Goal: Task Accomplishment & Management: Complete application form

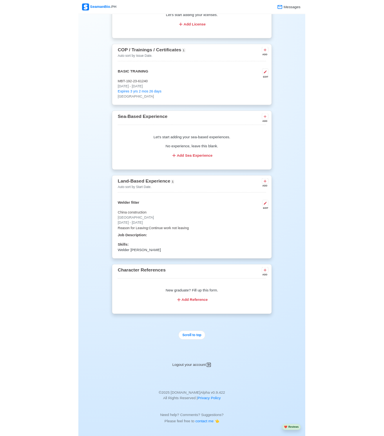
scroll to position [1049, 0]
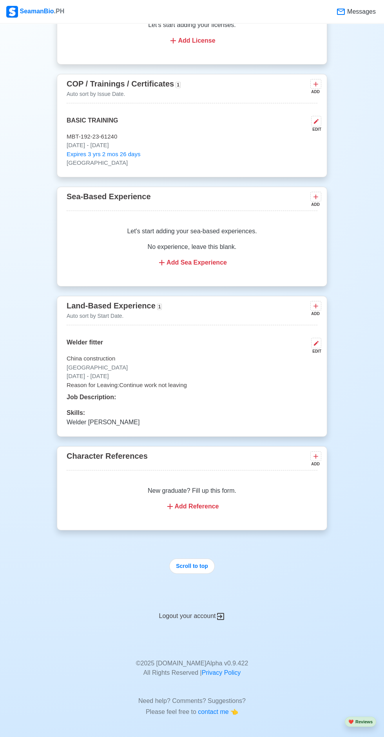
click at [192, 402] on div "Job Description:" at bounding box center [192, 397] width 251 height 9
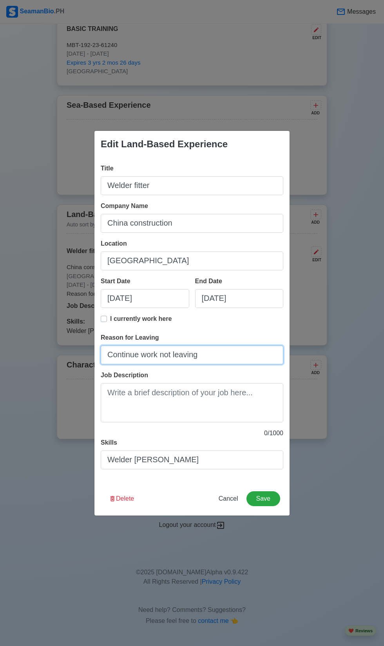
click at [254, 363] on input "Continue work not leaving" at bounding box center [192, 354] width 182 height 19
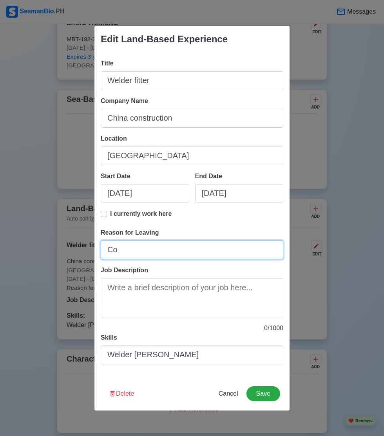
type input "C"
click at [164, 259] on input "I wanted to new explore" at bounding box center [192, 249] width 182 height 19
click at [170, 259] on input "I wanted new explore" at bounding box center [192, 249] width 182 height 19
click at [241, 259] on input "I wanted new to explore" at bounding box center [192, 249] width 182 height 19
click at [177, 259] on input "I wanted new to explore apurtu" at bounding box center [192, 249] width 182 height 19
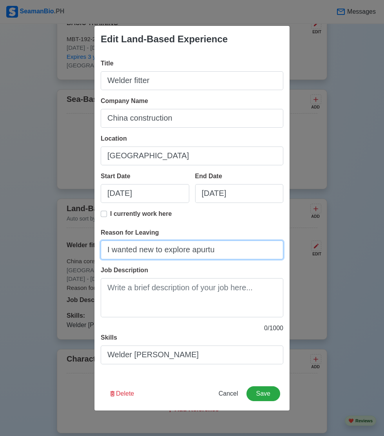
click at [169, 259] on input "I wanted new to explore apurtu" at bounding box center [192, 249] width 182 height 19
click at [200, 259] on input "I wanted to explore apurtu" at bounding box center [192, 249] width 182 height 19
click at [272, 259] on input "I wanted to explore new apurtu" at bounding box center [192, 249] width 182 height 19
click at [242, 259] on input "I wanted to explore new apurtu" at bounding box center [192, 249] width 182 height 19
click at [276, 259] on input "I wanted to explore new appurtu" at bounding box center [192, 249] width 182 height 19
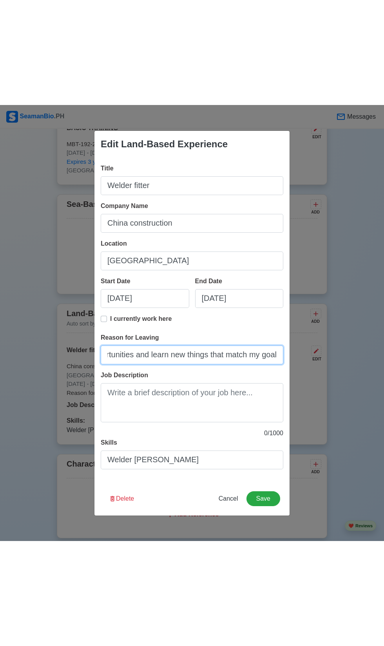
scroll to position [14, 0]
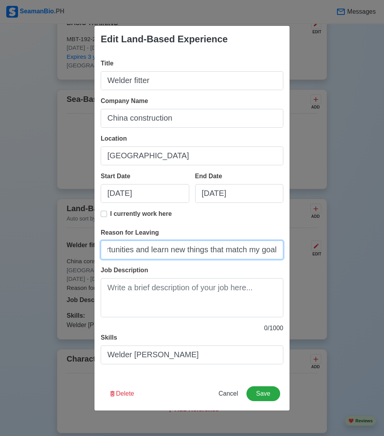
type input "I wanted to explore new opportunities and learn new things that match my goal"
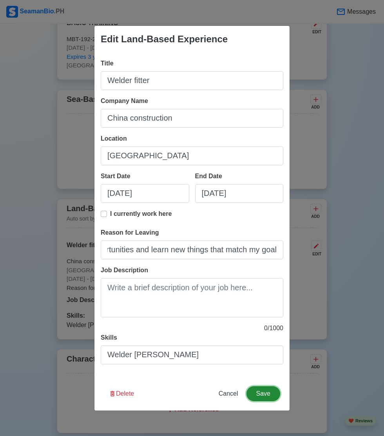
click at [265, 401] on button "Save" at bounding box center [263, 393] width 34 height 15
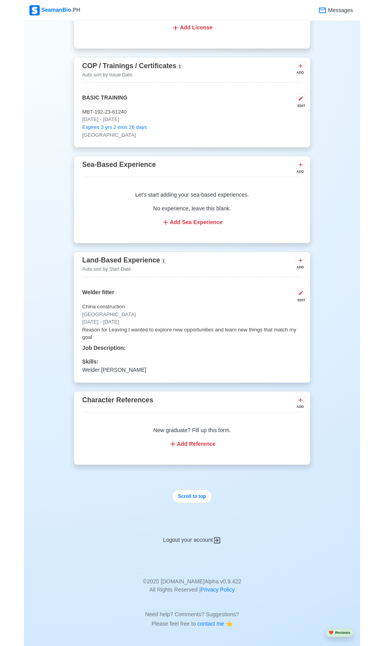
scroll to position [0, 0]
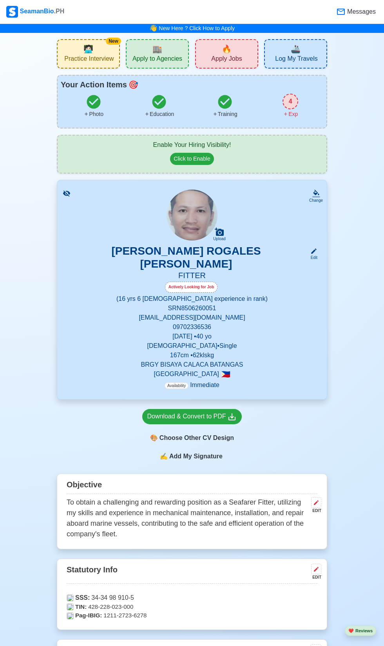
click at [159, 55] on span "🏬" at bounding box center [157, 49] width 10 height 12
click at [227, 65] on span "Apply Jobs" at bounding box center [226, 60] width 31 height 10
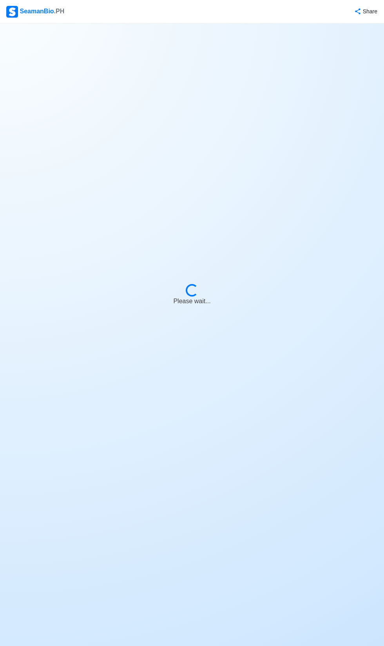
select select "Fitter"
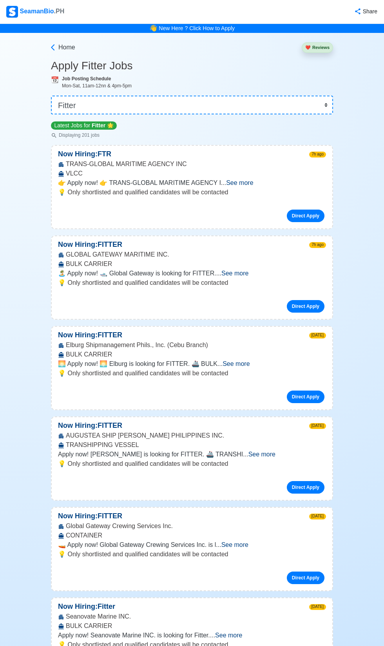
click at [248, 276] on span "See more" at bounding box center [234, 273] width 27 height 7
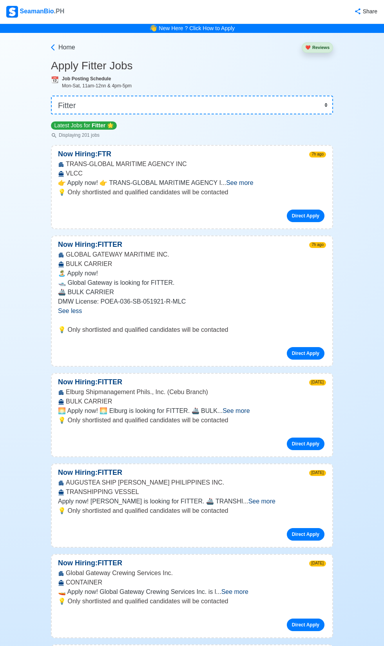
click at [249, 414] on span "See more" at bounding box center [235, 410] width 27 height 7
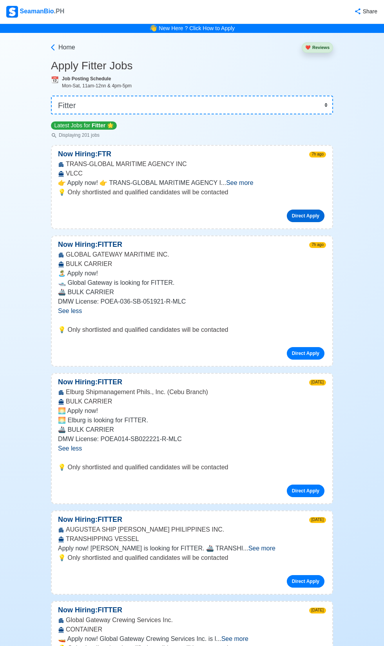
click at [309, 222] on link "Direct Apply" at bounding box center [306, 215] width 38 height 13
click at [313, 222] on link "Direct Apply" at bounding box center [306, 215] width 38 height 13
click at [306, 497] on link "Direct Apply" at bounding box center [306, 490] width 38 height 13
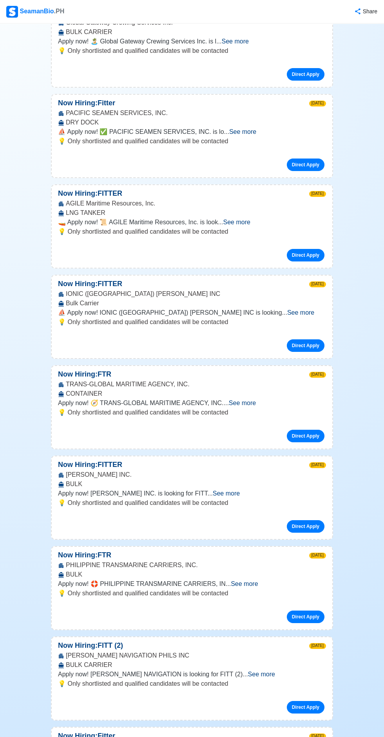
scroll to position [4857, 0]
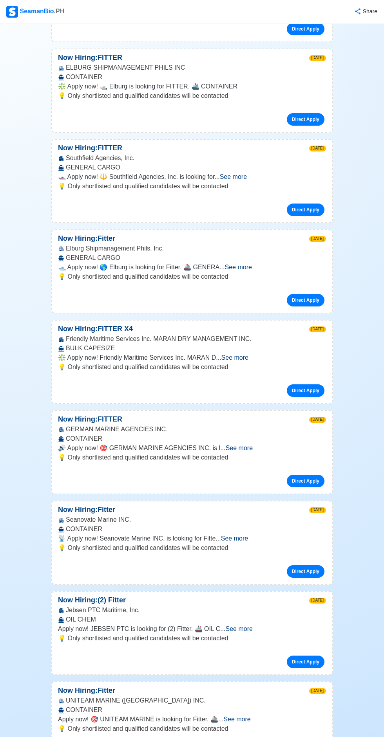
scroll to position [6305, 0]
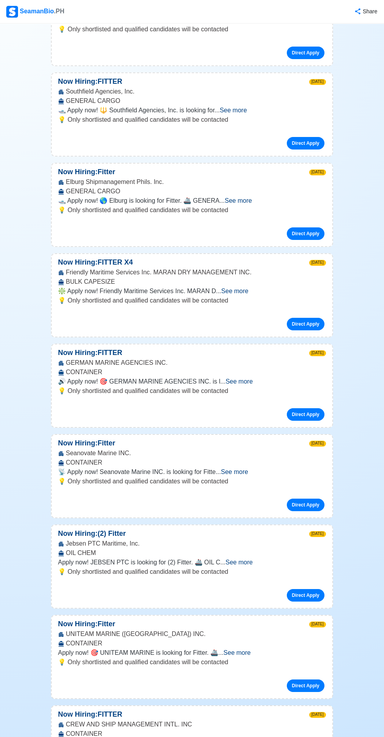
scroll to position [6432, 0]
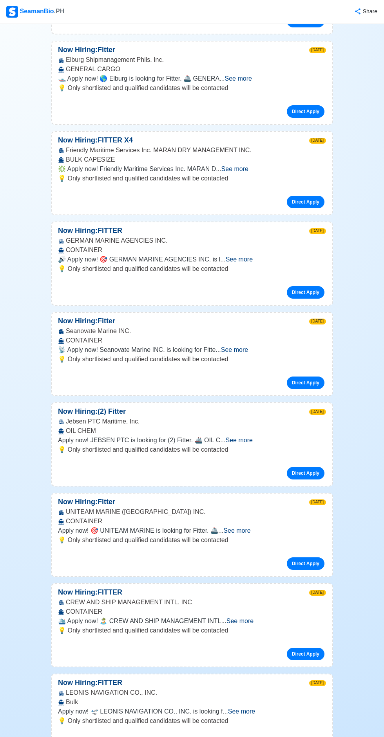
scroll to position [6557, 0]
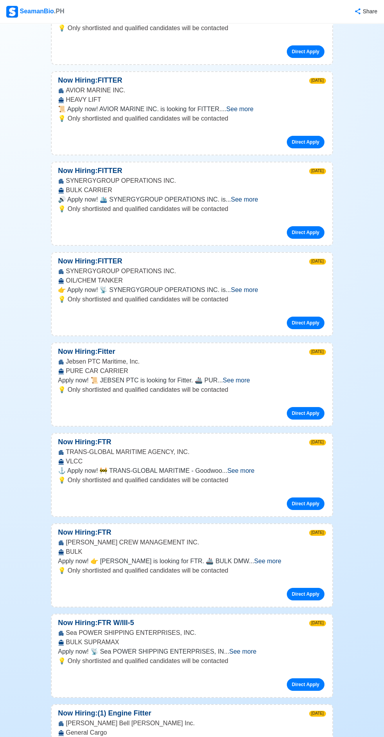
scroll to position [7247, 0]
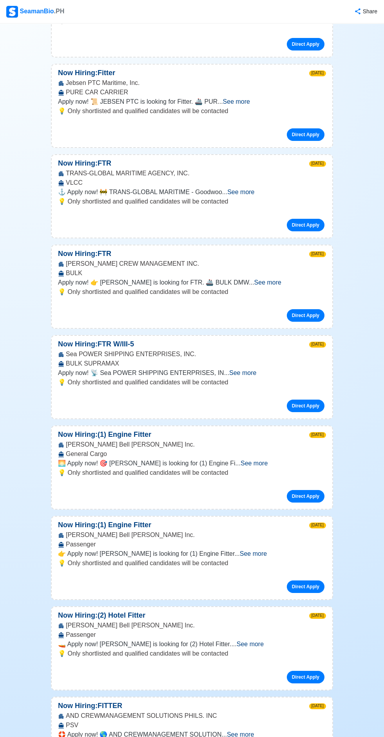
scroll to position [7547, 0]
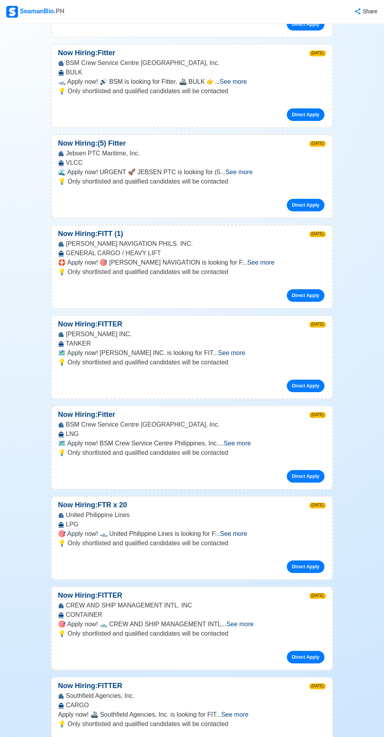
scroll to position [9086, 0]
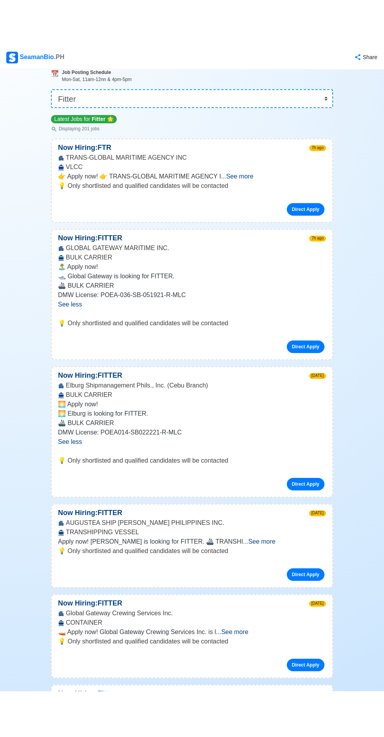
scroll to position [189, 0]
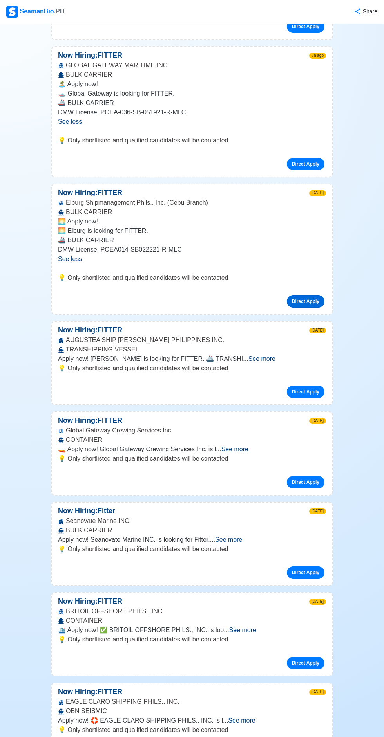
click at [318, 308] on link "Direct Apply" at bounding box center [306, 301] width 38 height 13
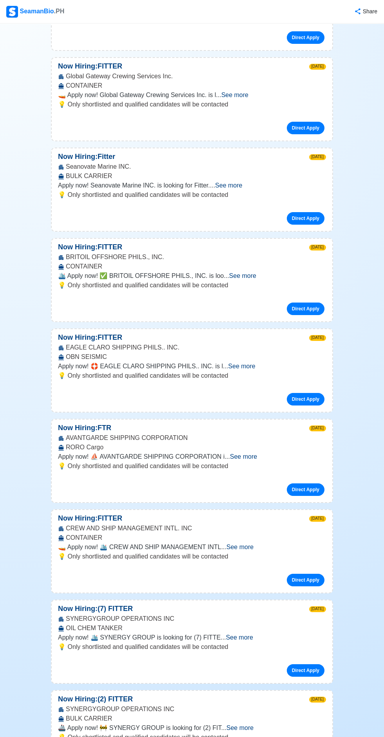
scroll to position [546, 0]
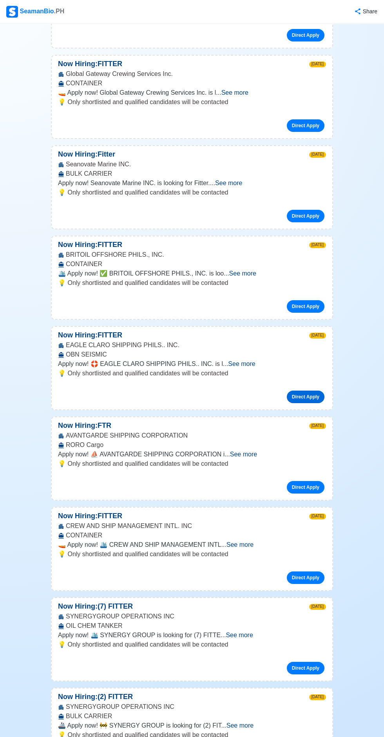
click at [305, 403] on link "Direct Apply" at bounding box center [306, 397] width 38 height 13
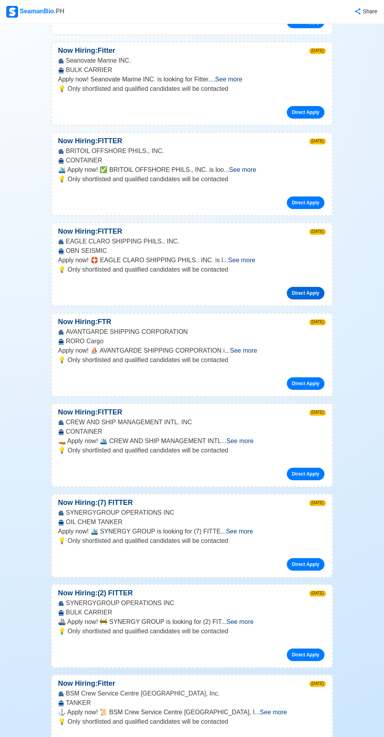
scroll to position [656, 0]
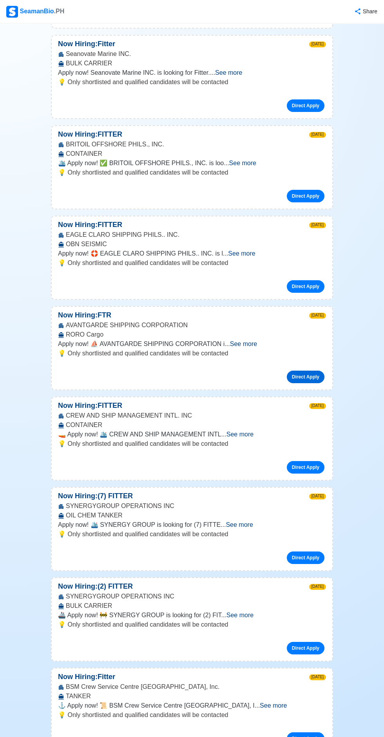
click at [307, 383] on link "Direct Apply" at bounding box center [306, 377] width 38 height 13
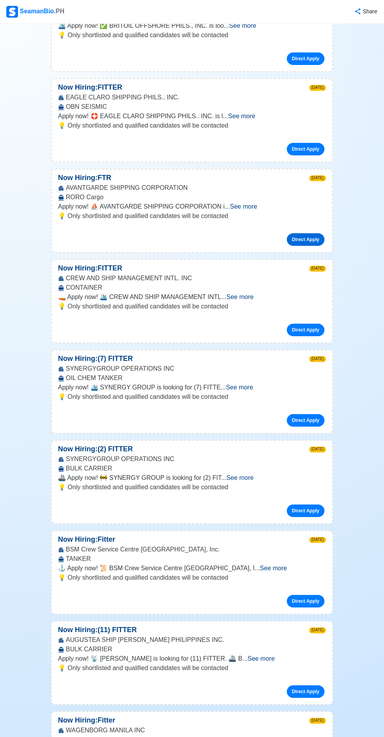
scroll to position [794, 0]
click at [312, 336] on link "Direct Apply" at bounding box center [306, 329] width 38 height 13
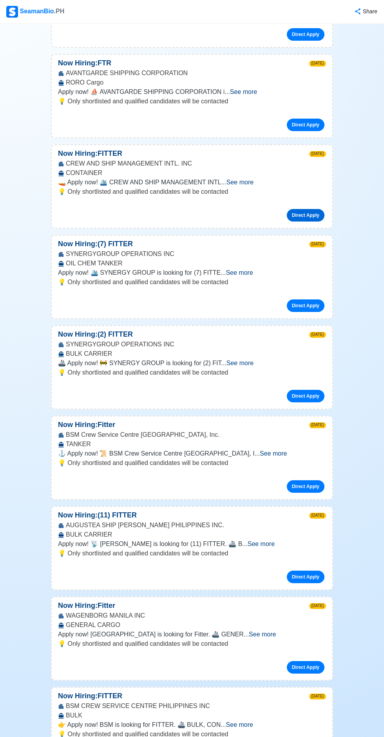
scroll to position [916, 0]
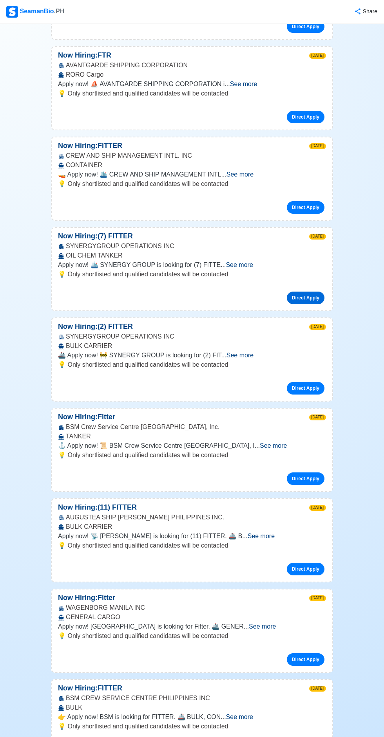
click at [311, 304] on link "Direct Apply" at bounding box center [306, 298] width 38 height 13
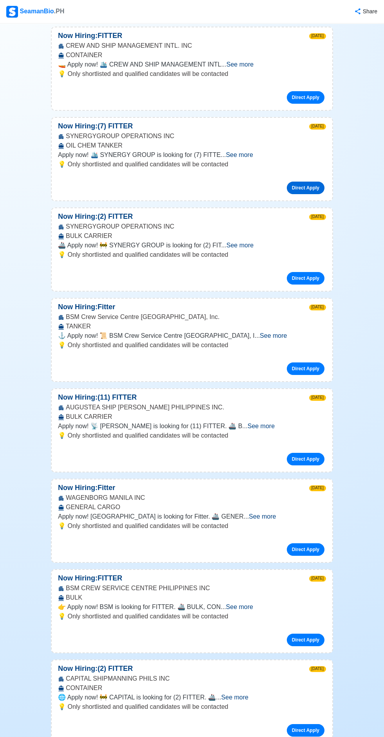
scroll to position [1033, 0]
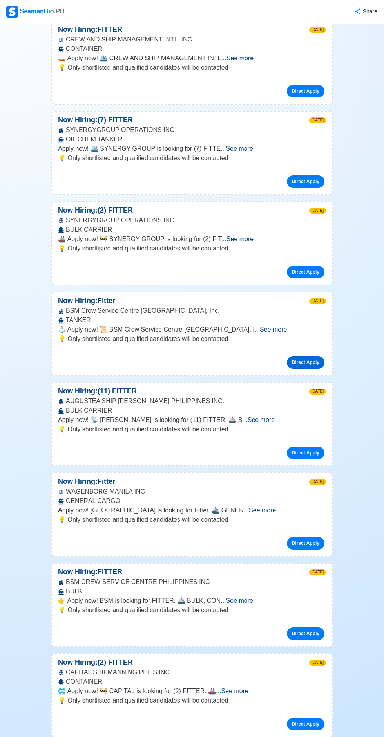
click at [305, 369] on link "Direct Apply" at bounding box center [306, 362] width 38 height 13
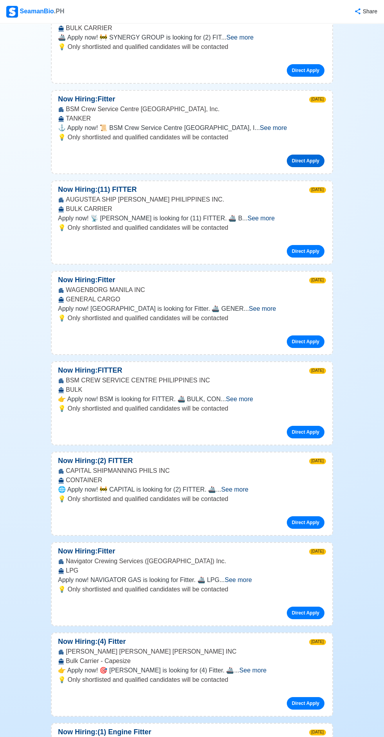
scroll to position [1276, 0]
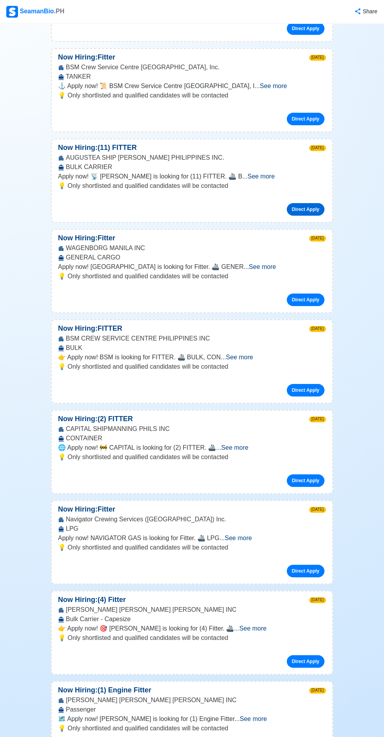
click at [305, 216] on link "Direct Apply" at bounding box center [306, 209] width 38 height 13
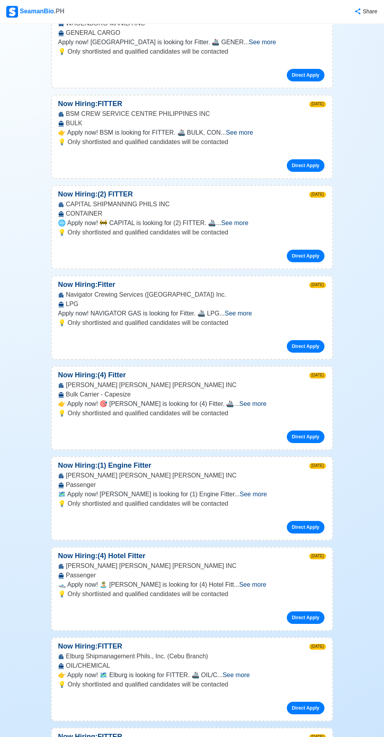
scroll to position [1502, 0]
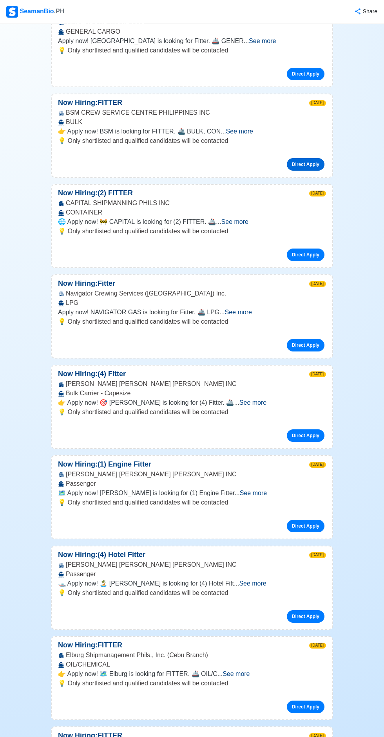
click at [308, 171] on link "Direct Apply" at bounding box center [306, 164] width 38 height 13
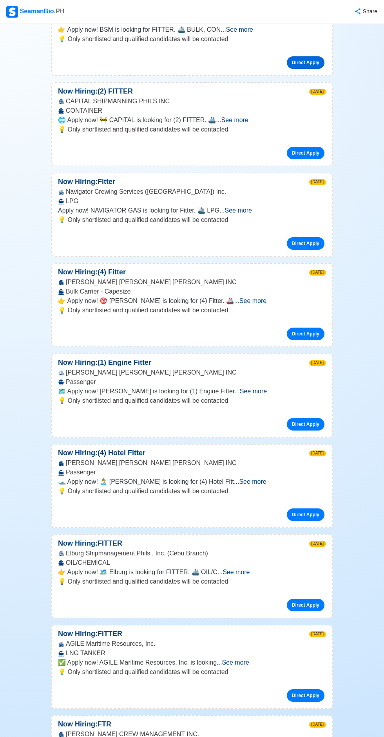
scroll to position [1638, 0]
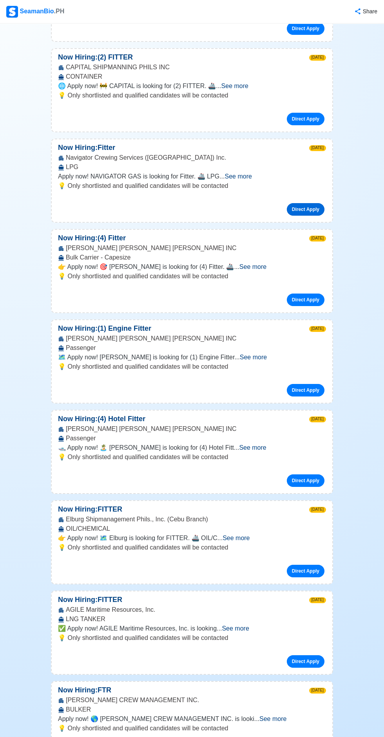
click at [307, 216] on link "Direct Apply" at bounding box center [306, 209] width 38 height 13
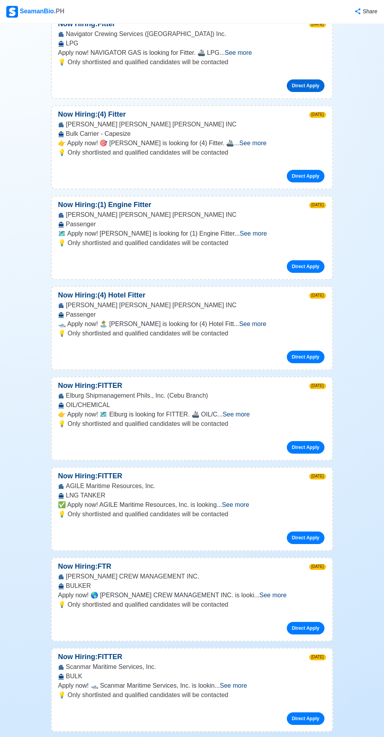
scroll to position [1780, 0]
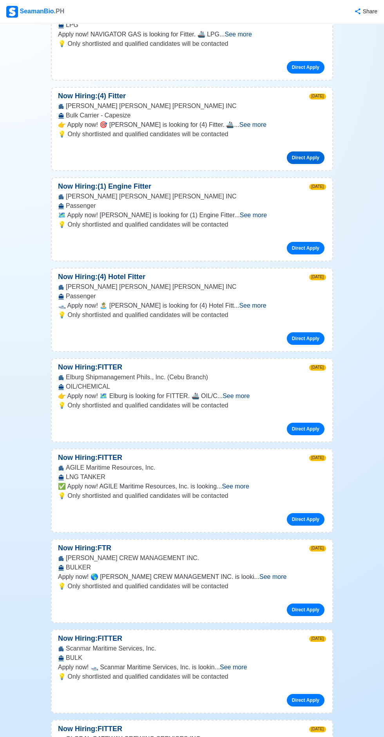
click at [305, 164] on link "Direct Apply" at bounding box center [306, 158] width 38 height 13
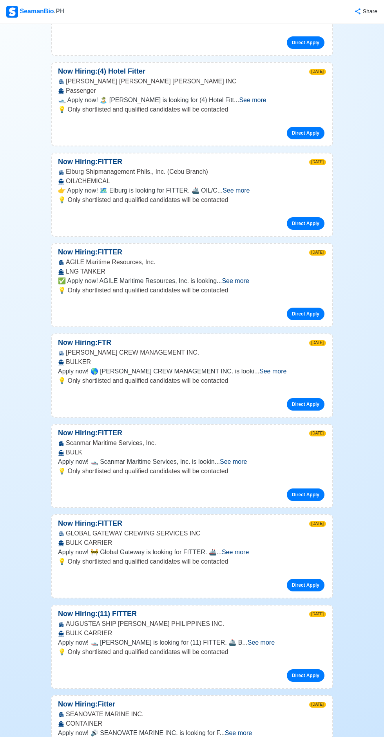
scroll to position [1990, 0]
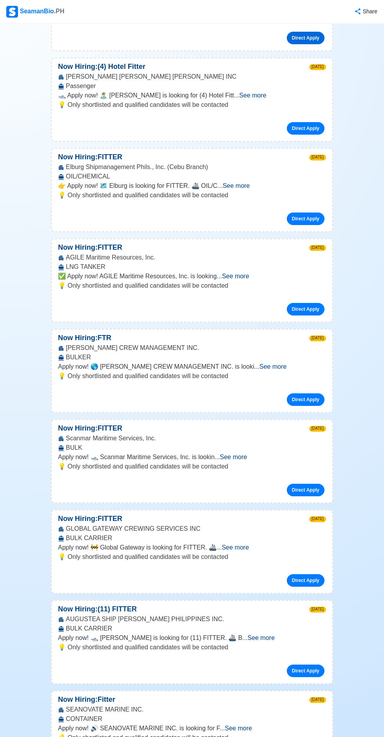
click at [309, 44] on link "Direct Apply" at bounding box center [306, 38] width 38 height 13
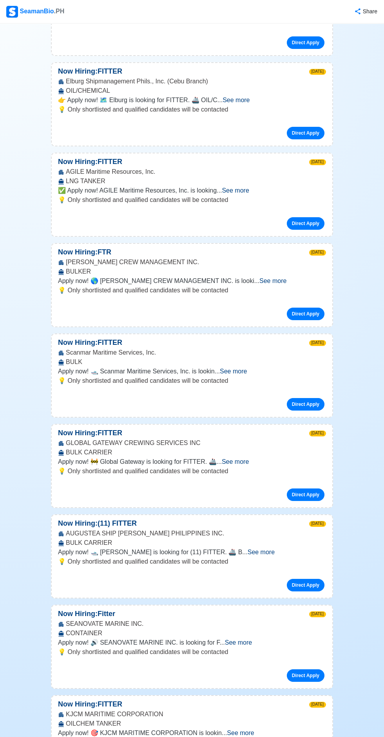
scroll to position [2107, 0]
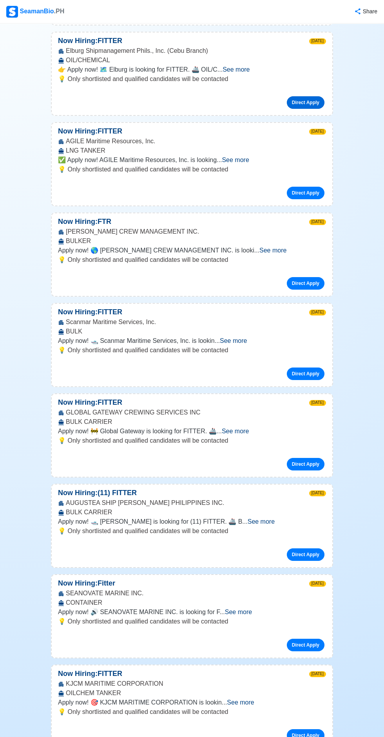
click at [311, 109] on link "Direct Apply" at bounding box center [306, 102] width 38 height 13
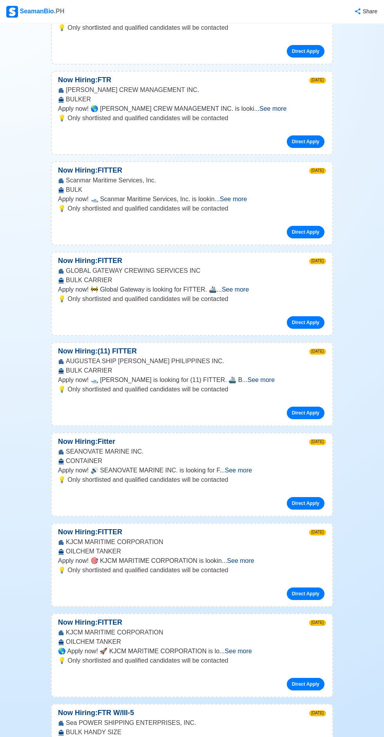
scroll to position [2251, 0]
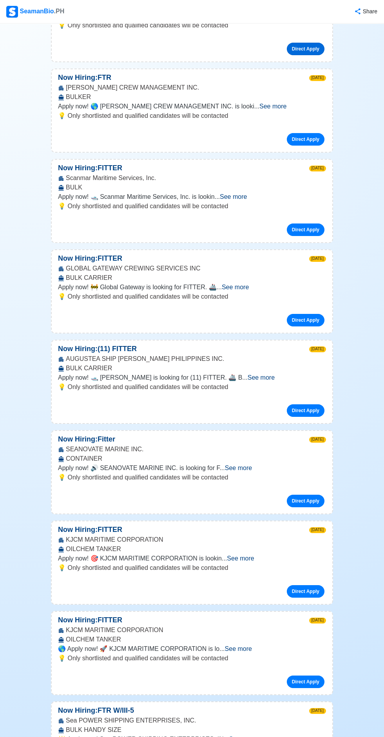
click at [303, 55] on link "Direct Apply" at bounding box center [306, 49] width 38 height 13
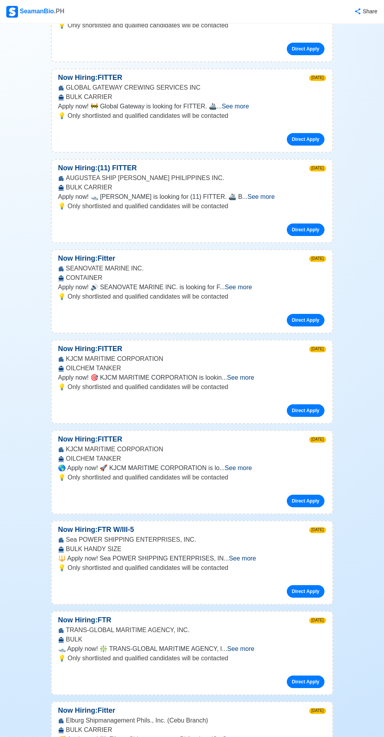
scroll to position [2458, 0]
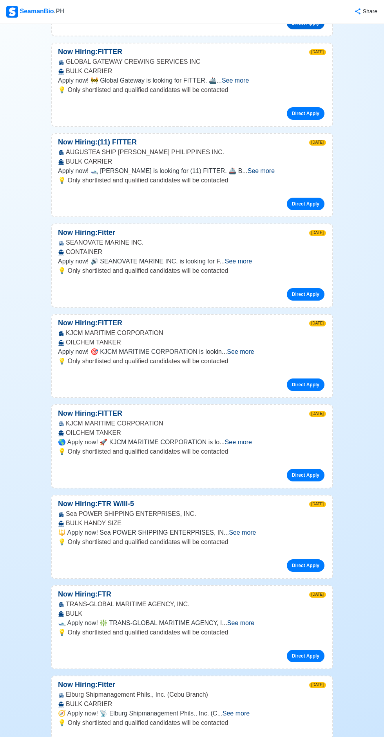
click at [314, 29] on link "Direct Apply" at bounding box center [306, 23] width 38 height 13
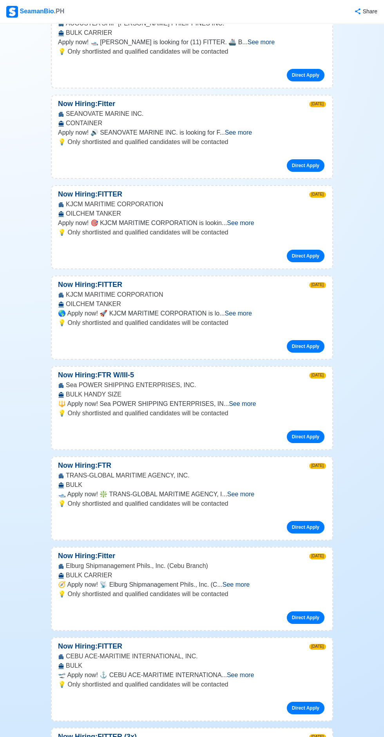
scroll to position [2598, 0]
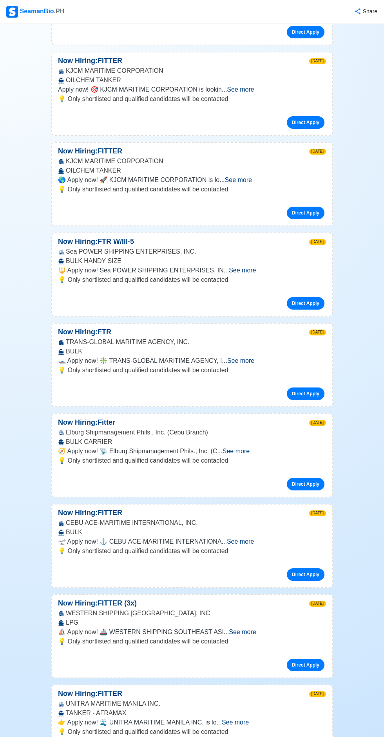
scroll to position [2734, 0]
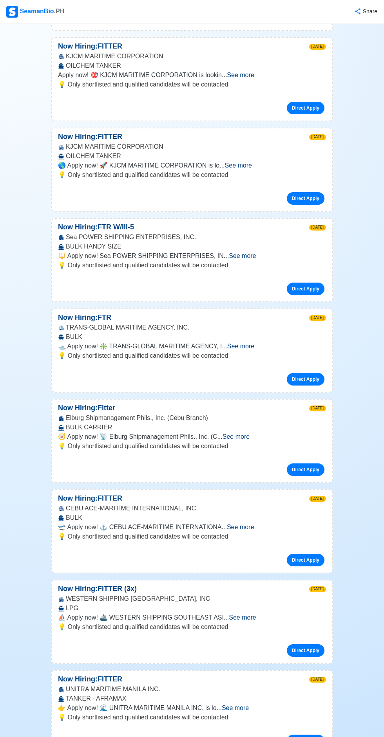
click at [309, 24] on link "Direct Apply" at bounding box center [306, 17] width 38 height 13
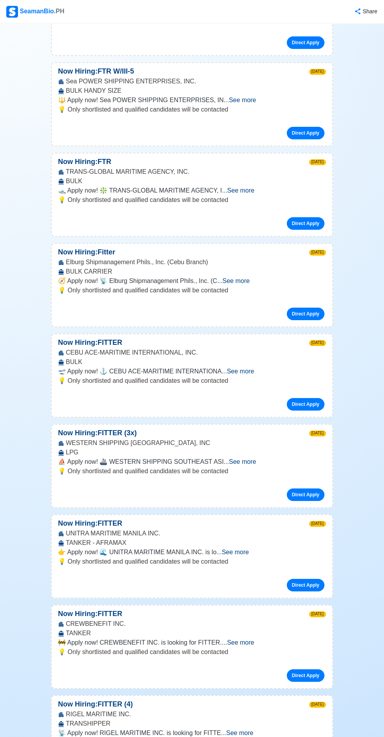
scroll to position [2898, 0]
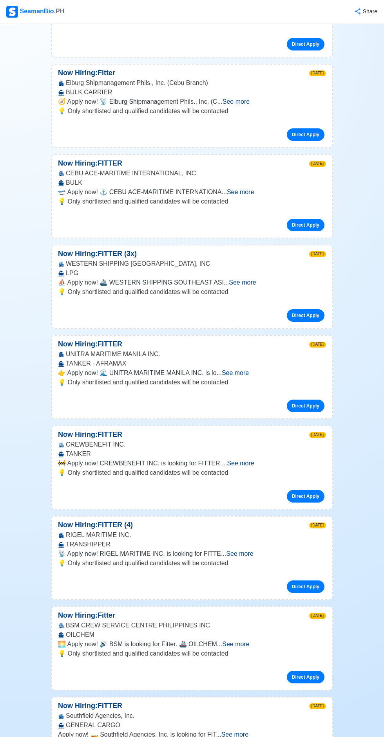
scroll to position [3071, 0]
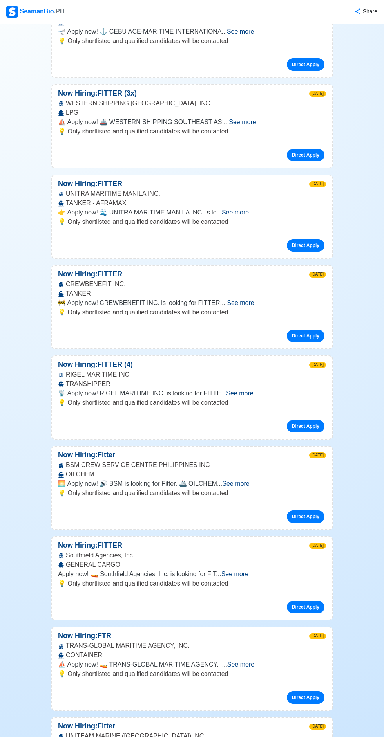
scroll to position [3234, 0]
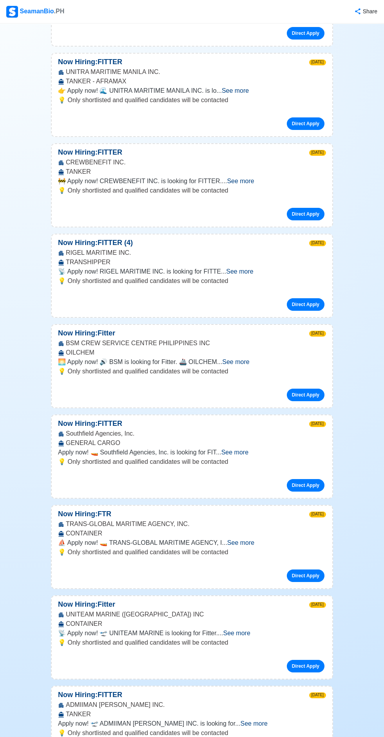
scroll to position [3396, 0]
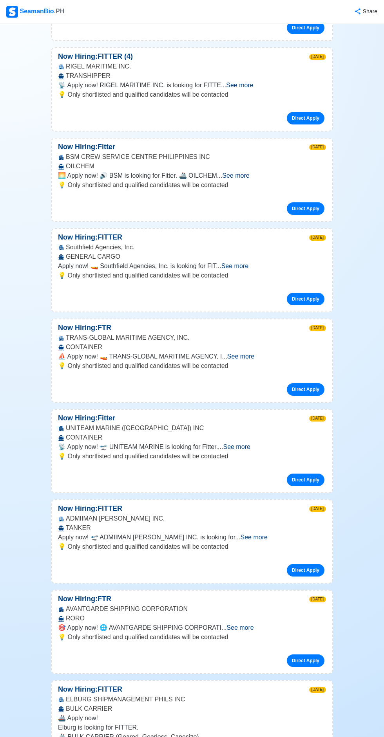
scroll to position [3540, 0]
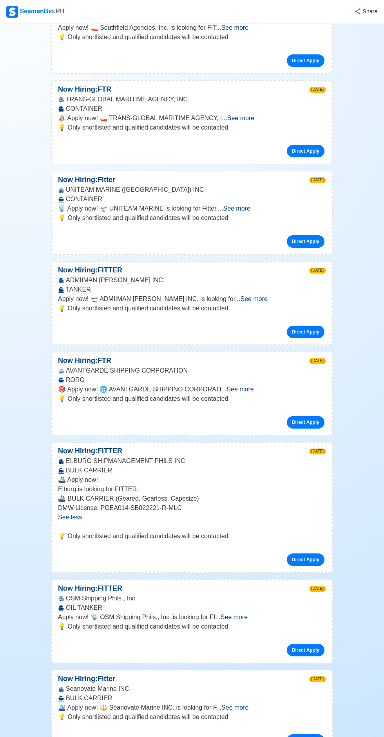
scroll to position [3777, 0]
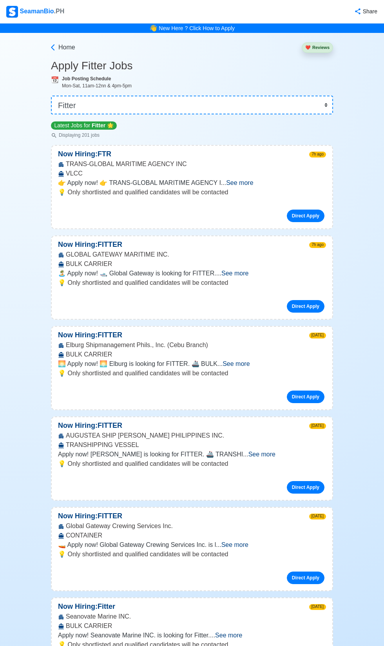
select select "Fitter"
click at [311, 312] on link "Direct Apply" at bounding box center [306, 306] width 38 height 13
click at [310, 403] on link "Direct Apply" at bounding box center [306, 396] width 38 height 13
click at [306, 493] on link "Direct Apply" at bounding box center [306, 487] width 38 height 13
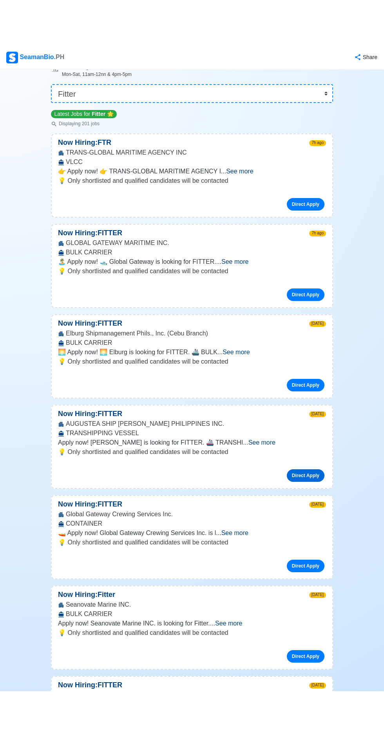
scroll to position [199, 0]
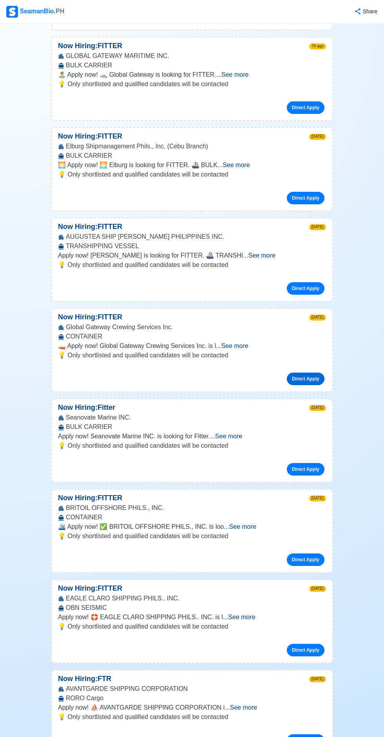
click at [301, 385] on link "Direct Apply" at bounding box center [306, 379] width 38 height 13
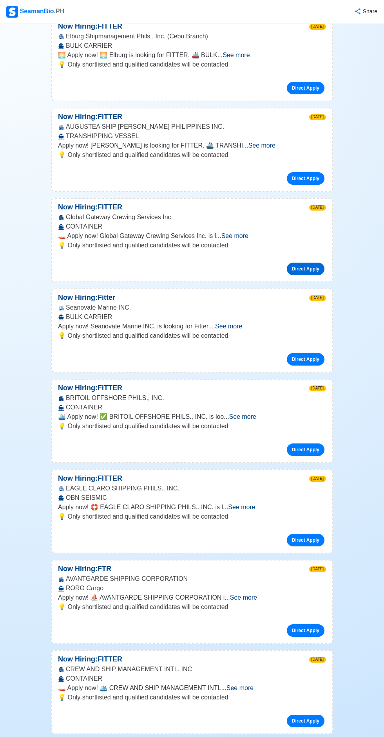
scroll to position [356, 0]
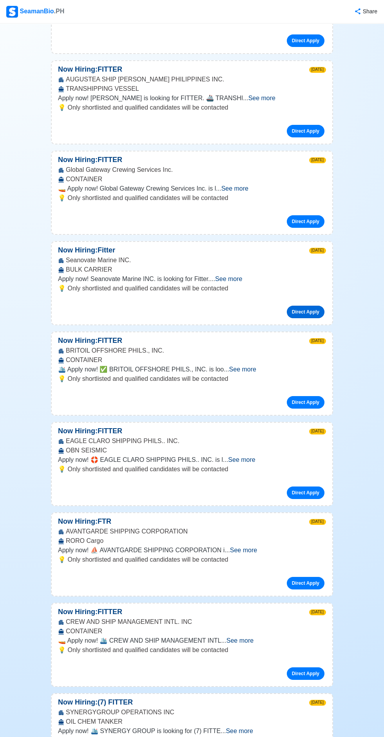
click at [299, 318] on link "Direct Apply" at bounding box center [306, 312] width 38 height 13
click at [307, 409] on link "Direct Apply" at bounding box center [306, 402] width 38 height 13
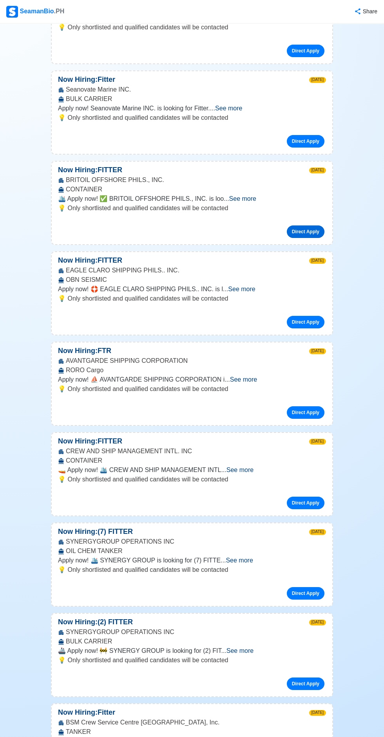
scroll to position [525, 0]
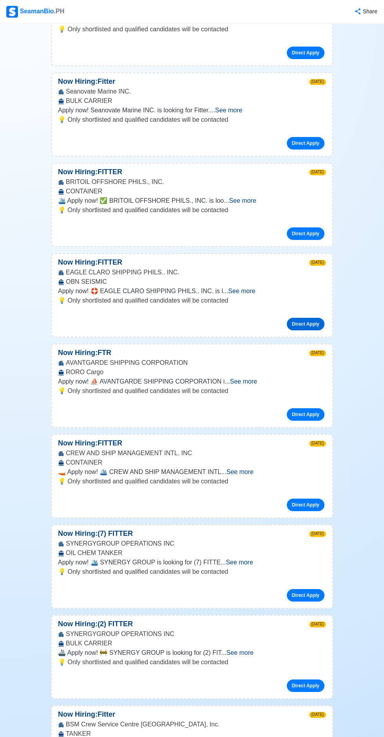
click at [297, 330] on link "Direct Apply" at bounding box center [306, 324] width 38 height 13
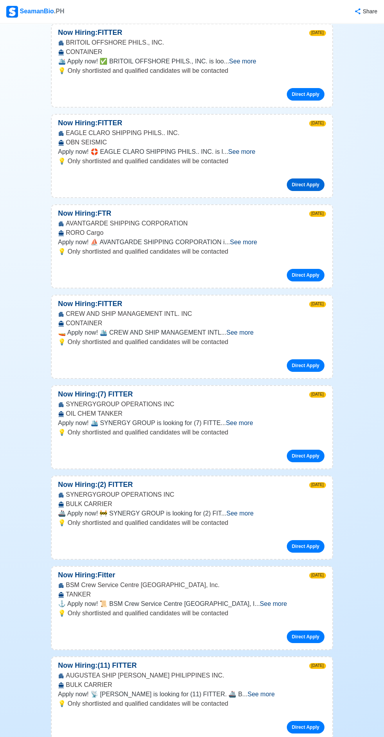
scroll to position [665, 0]
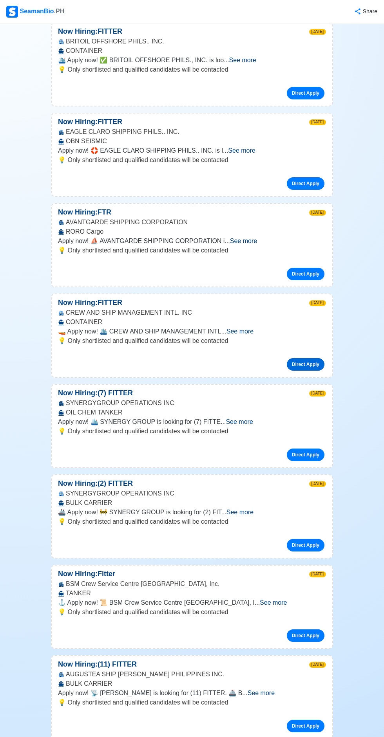
click at [293, 371] on link "Direct Apply" at bounding box center [306, 364] width 38 height 13
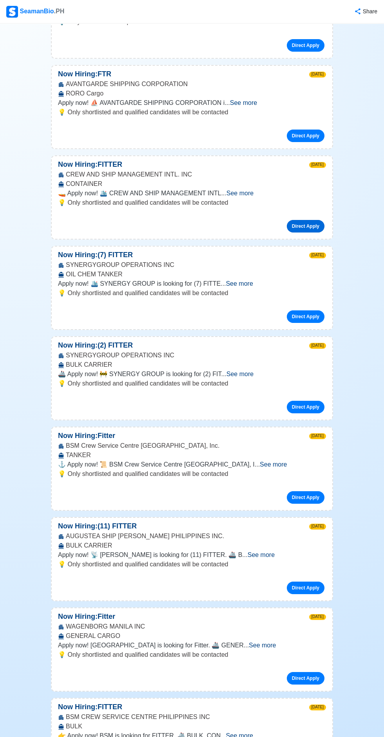
scroll to position [811, 0]
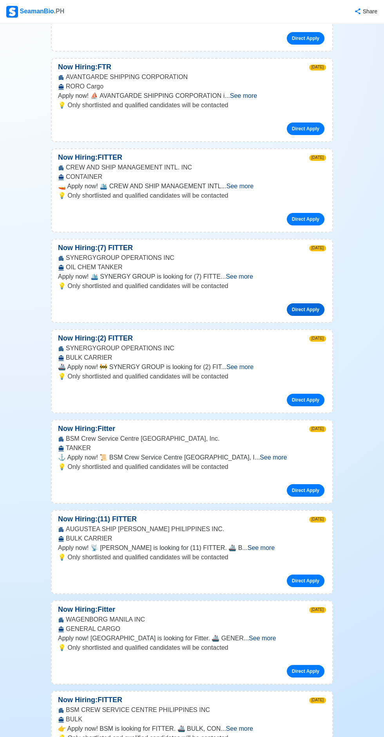
click at [303, 316] on link "Direct Apply" at bounding box center [306, 309] width 38 height 13
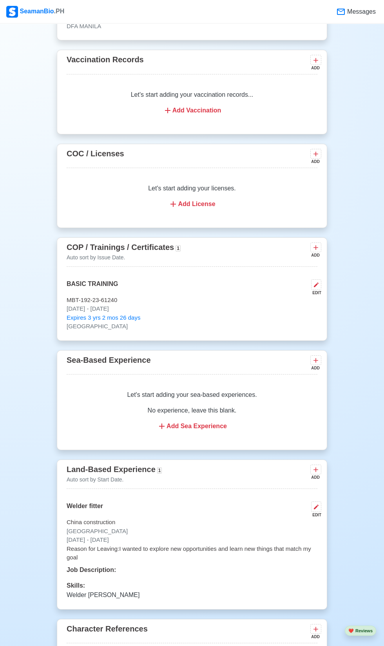
scroll to position [782, 0]
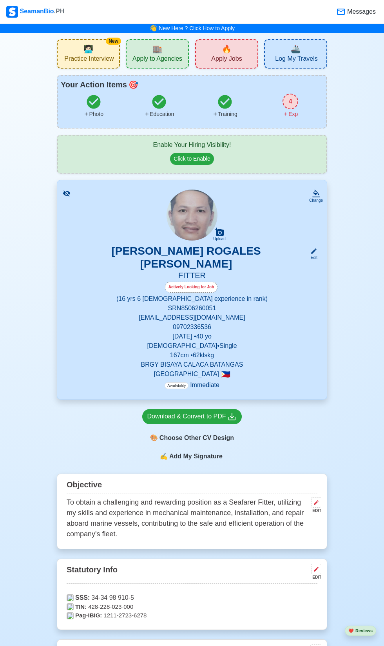
click at [229, 55] on span "🔥" at bounding box center [227, 49] width 10 height 12
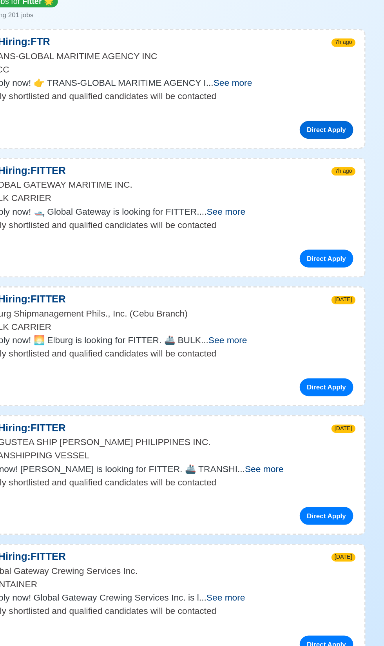
click at [314, 222] on link "Direct Apply" at bounding box center [306, 215] width 38 height 13
click at [308, 312] on link "Direct Apply" at bounding box center [306, 306] width 38 height 13
click at [312, 403] on link "Direct Apply" at bounding box center [306, 396] width 38 height 13
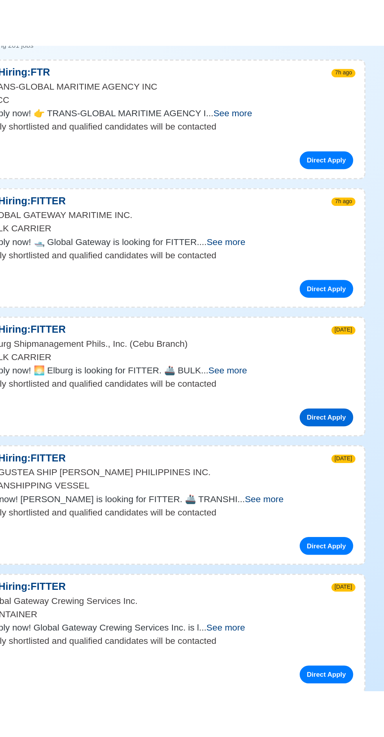
scroll to position [25, 0]
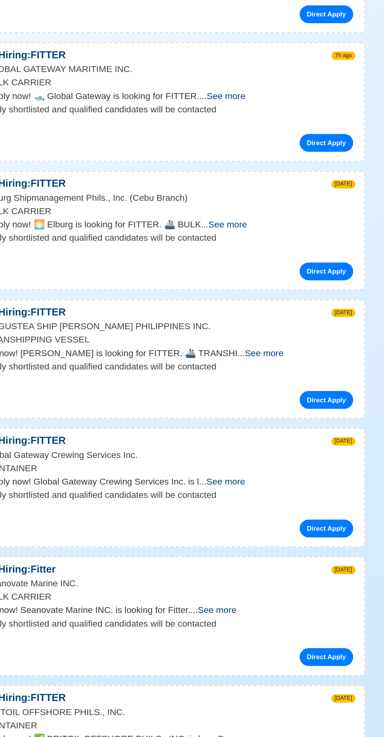
click at [275, 433] on span "See more" at bounding box center [261, 429] width 27 height 7
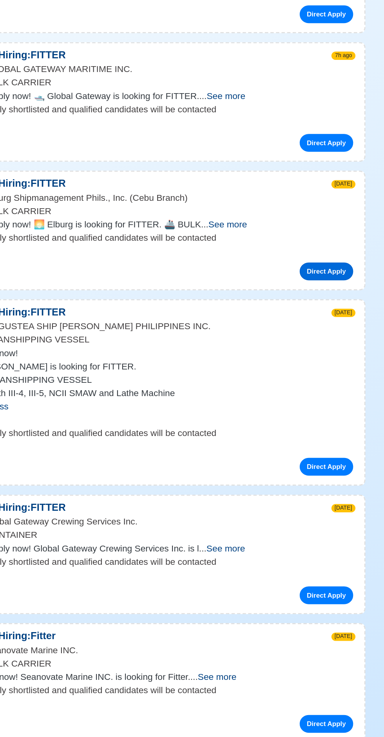
click at [307, 378] on link "Direct Apply" at bounding box center [306, 372] width 38 height 13
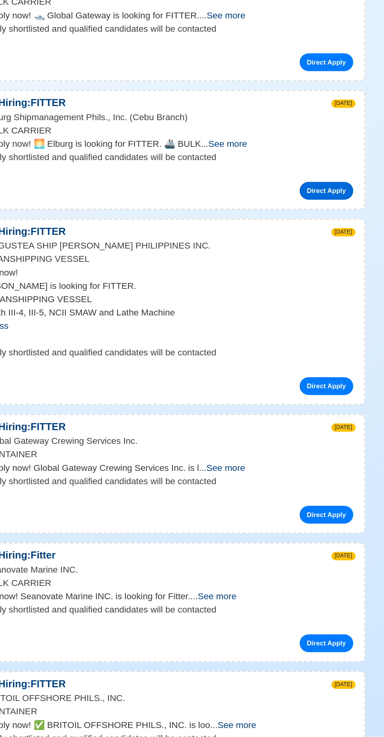
scroll to position [148, 0]
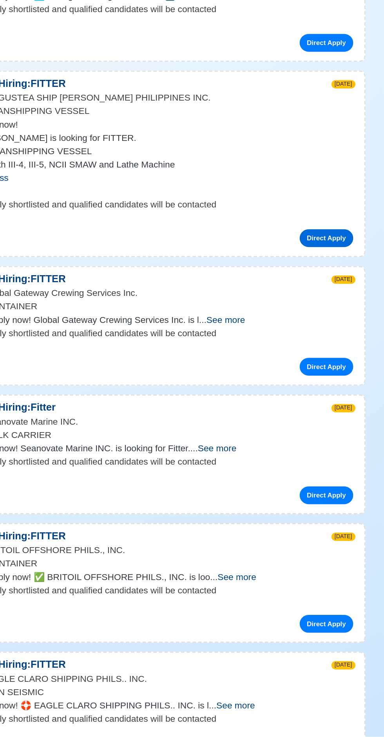
click at [311, 393] on link "Direct Apply" at bounding box center [306, 386] width 38 height 13
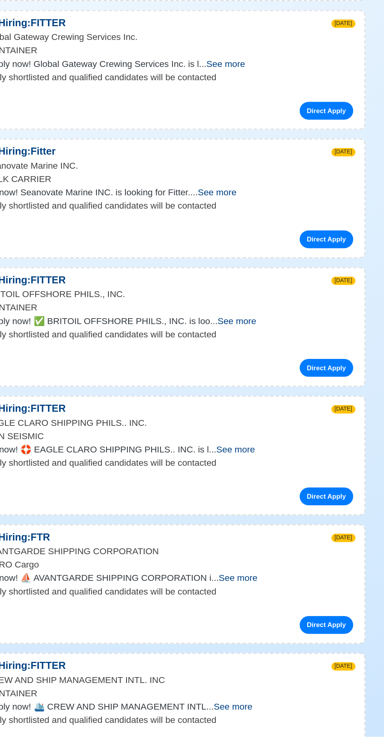
scroll to position [329, 0]
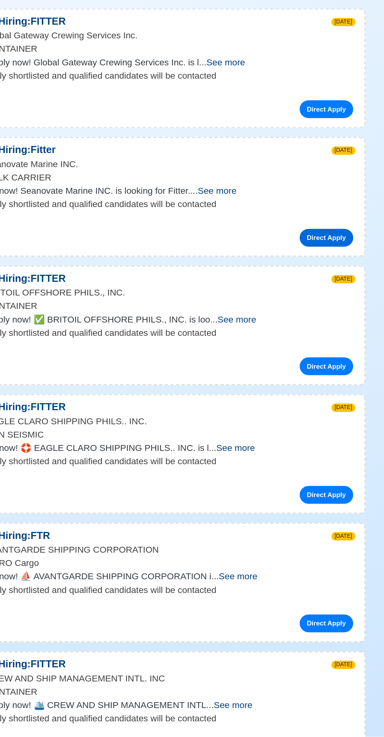
click at [307, 392] on link "Direct Apply" at bounding box center [306, 386] width 38 height 13
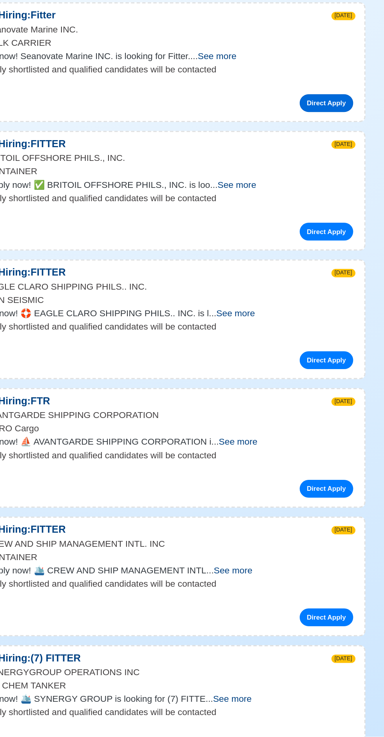
scroll to position [424, 0]
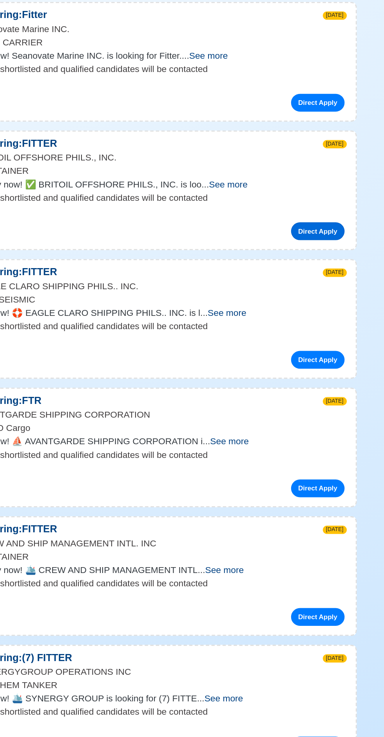
click at [310, 388] on link "Direct Apply" at bounding box center [306, 381] width 38 height 13
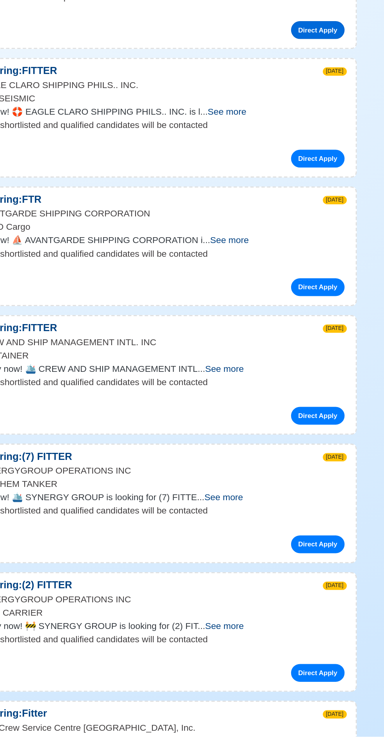
scroll to position [565, 0]
click at [303, 337] on link "Direct Apply" at bounding box center [306, 330] width 38 height 13
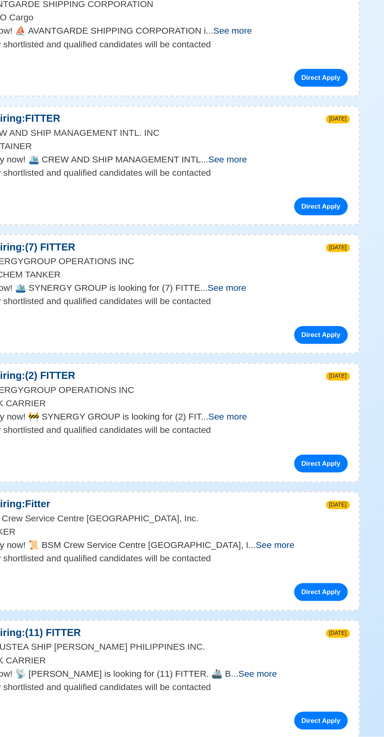
scroll to position [719, 0]
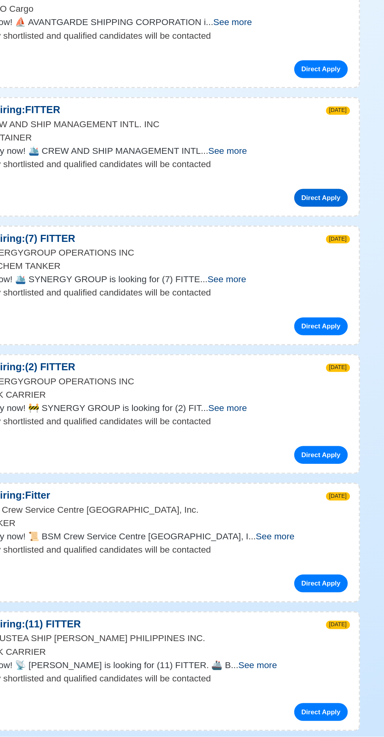
click at [308, 364] on link "Direct Apply" at bounding box center [306, 358] width 38 height 13
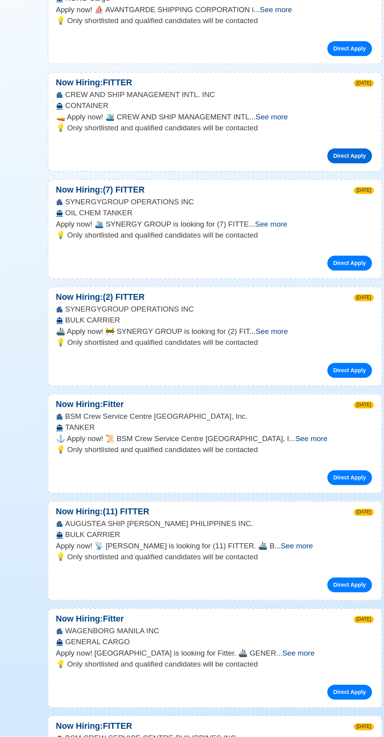
scroll to position [836, 0]
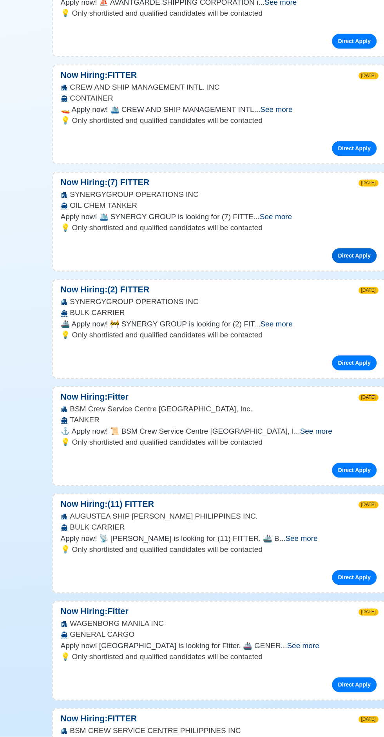
click at [306, 338] on link "Direct Apply" at bounding box center [306, 331] width 38 height 13
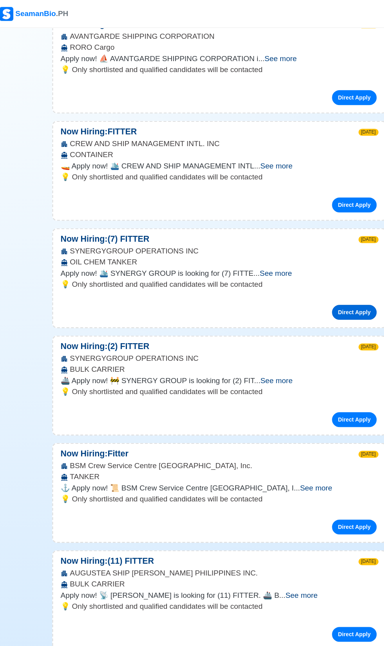
scroll to position [0, 0]
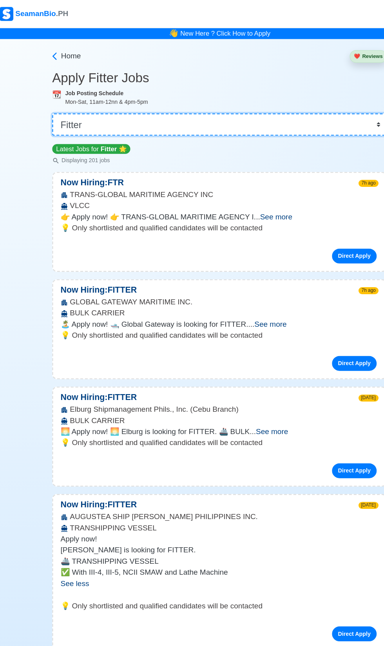
click at [93, 114] on select "👉 Select Rank or Position Master Chief Officer 2nd Officer 3rd Officer Junior O…" at bounding box center [192, 105] width 282 height 19
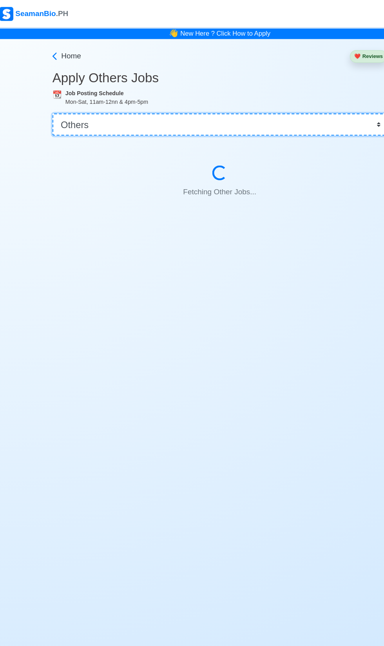
click at [119, 114] on select "👉 Select Rank or Position Master Chief Officer 2nd Officer 3rd Officer Junior O…" at bounding box center [192, 105] width 282 height 19
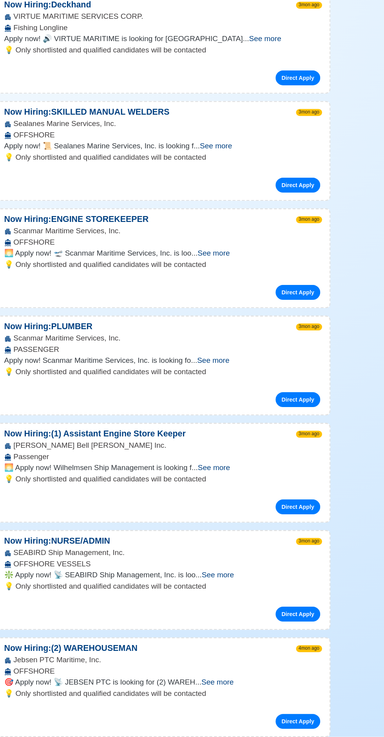
scroll to position [3837, 0]
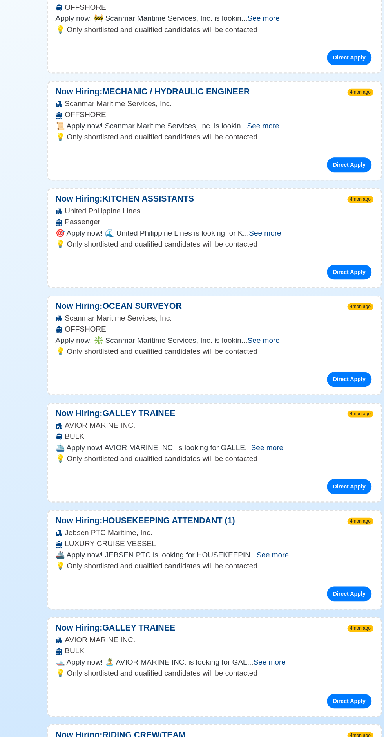
scroll to position [4665, 0]
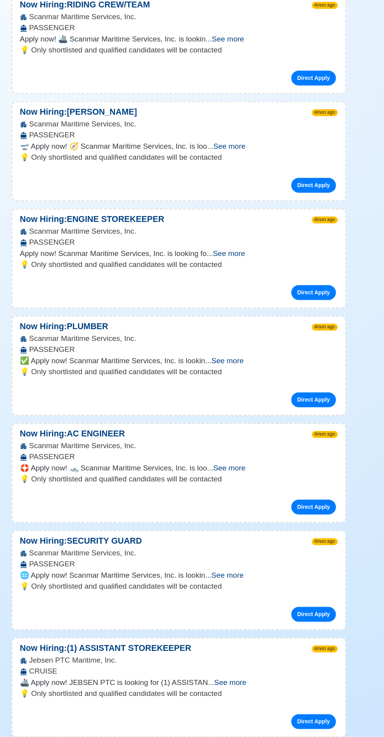
scroll to position [5283, 0]
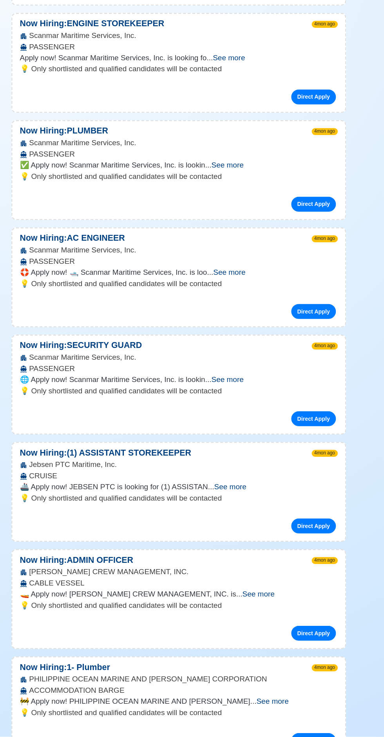
scroll to position [5533, 0]
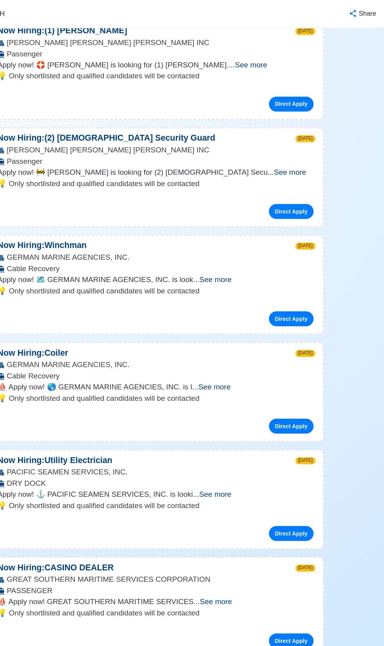
scroll to position [0, 0]
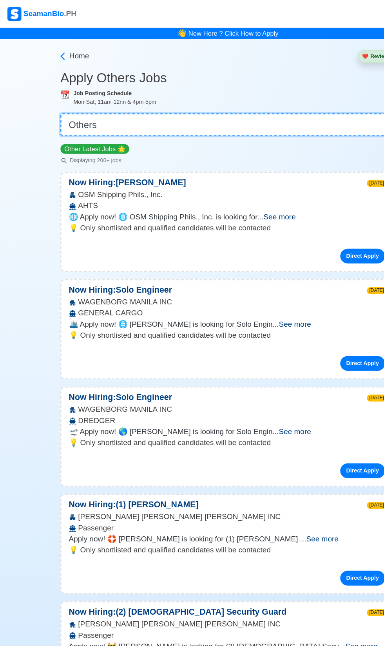
click at [140, 114] on select "👉 Select Rank or Position Master Chief Officer 2nd Officer 3rd Officer Junior O…" at bounding box center [192, 105] width 282 height 19
select select "Fitter"
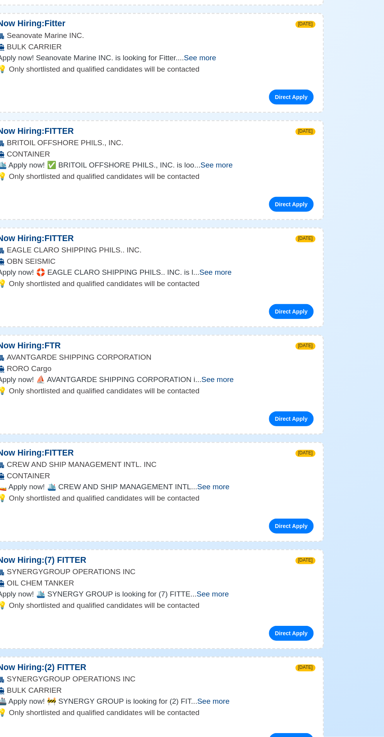
scroll to position [471, 0]
